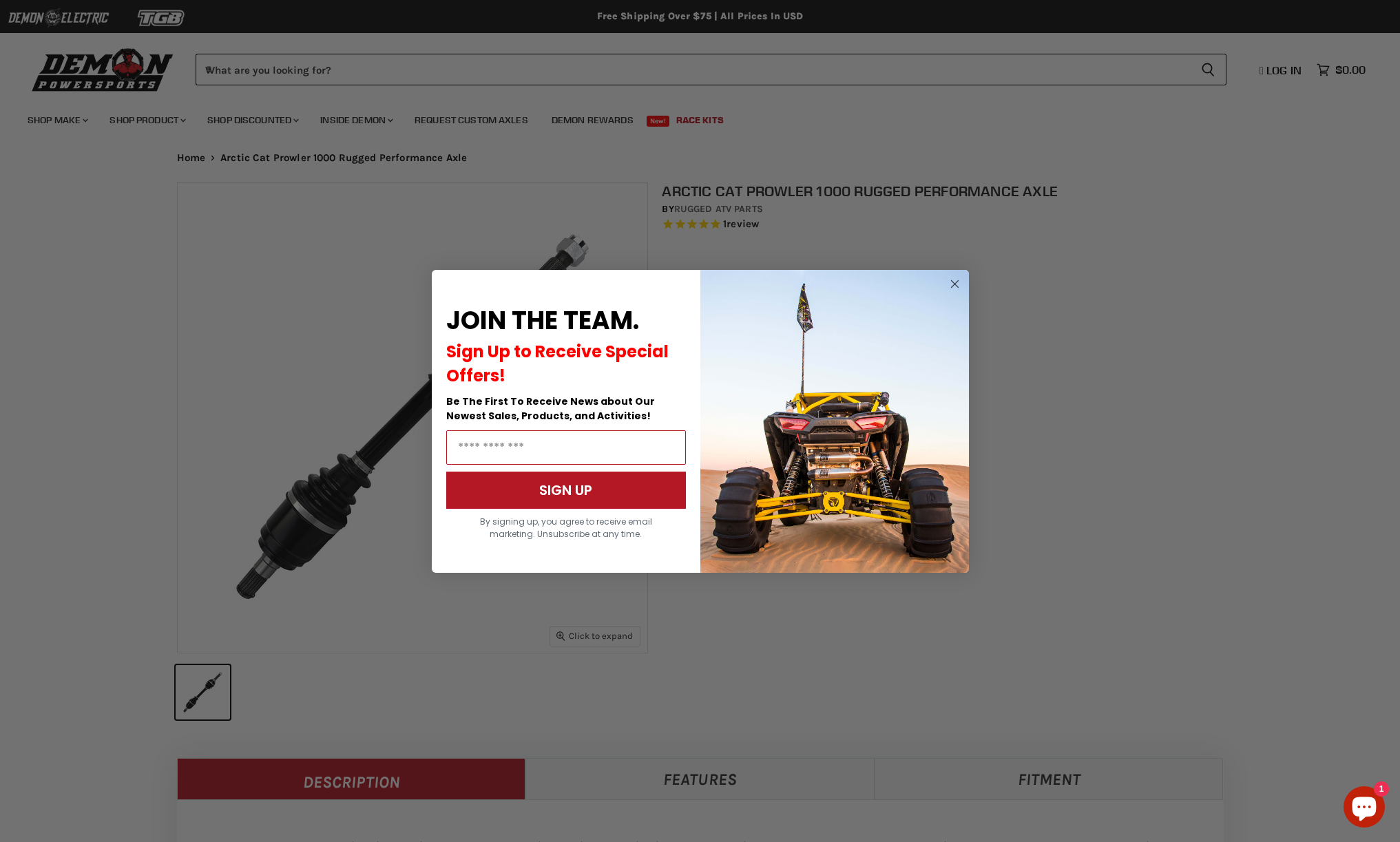
select select "******"
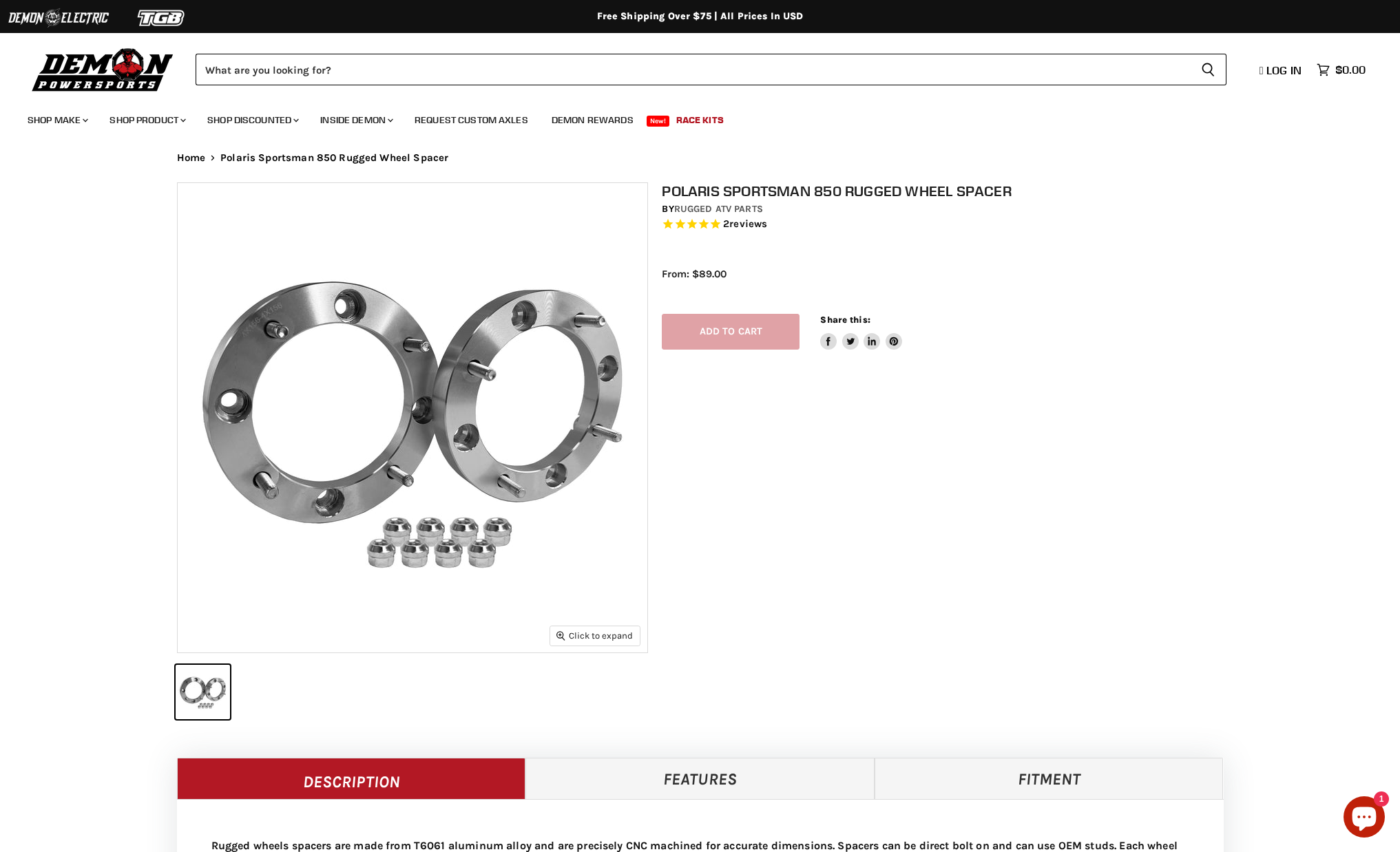
select select "******"
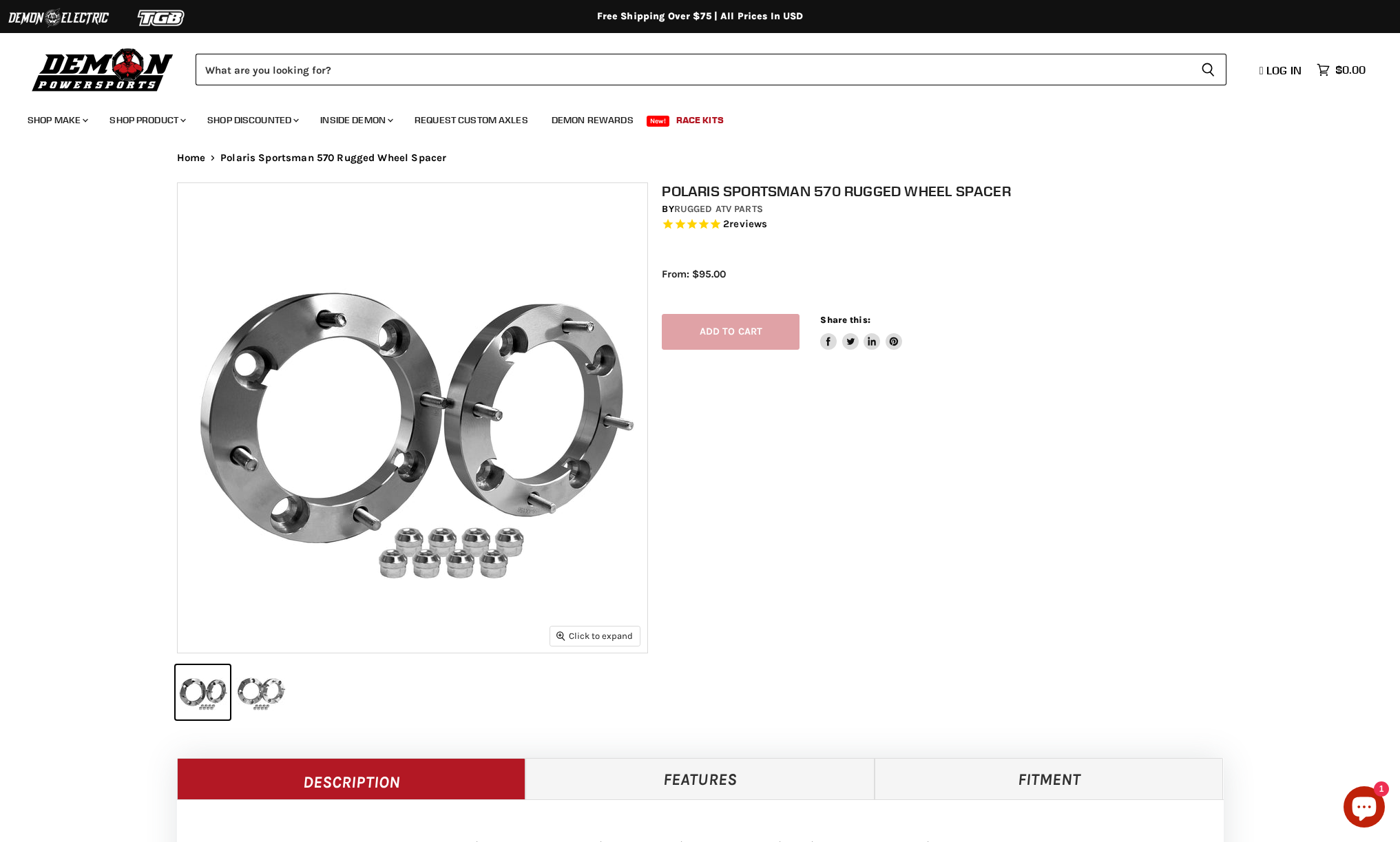
select select "******"
